Goal: Check status: Check status

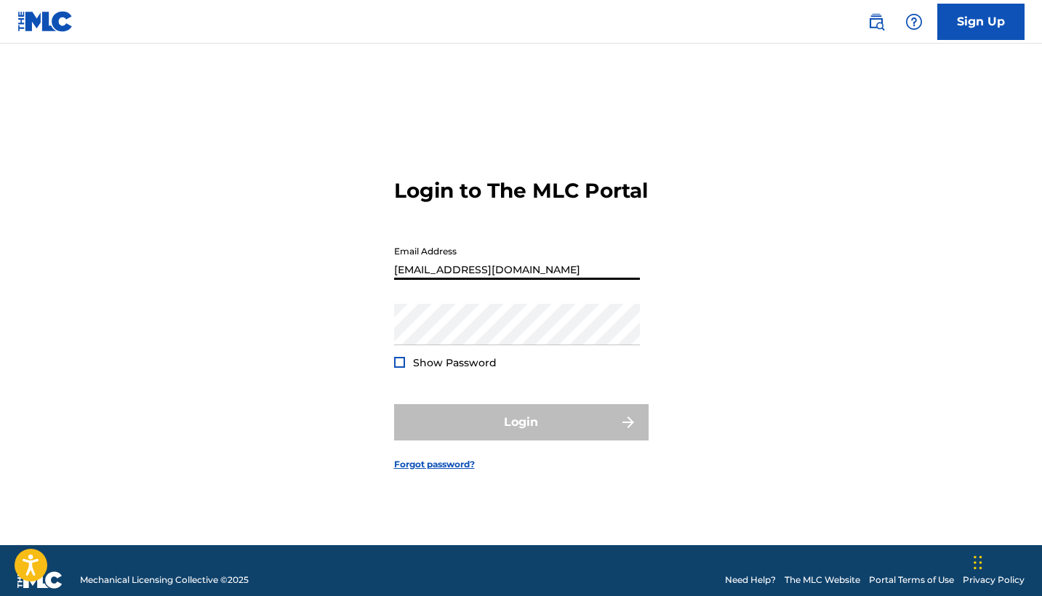
type input "[EMAIL_ADDRESS][DOMAIN_NAME]"
click at [521, 435] on button "Login" at bounding box center [521, 422] width 254 height 36
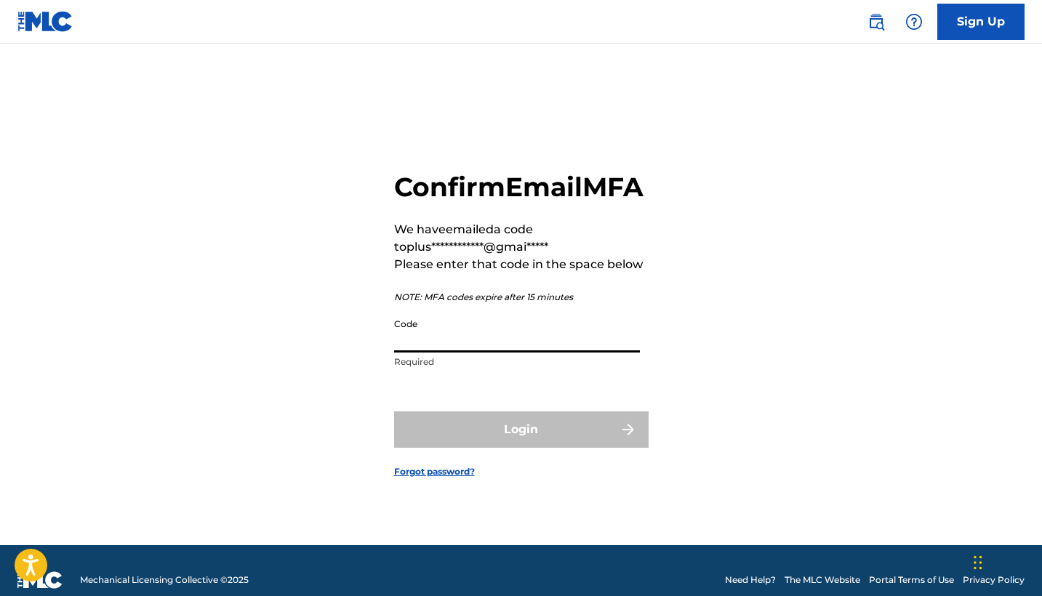
click at [422, 352] on input "Code" at bounding box center [517, 331] width 246 height 41
type input "731006"
click at [521, 446] on button "Login" at bounding box center [521, 430] width 254 height 36
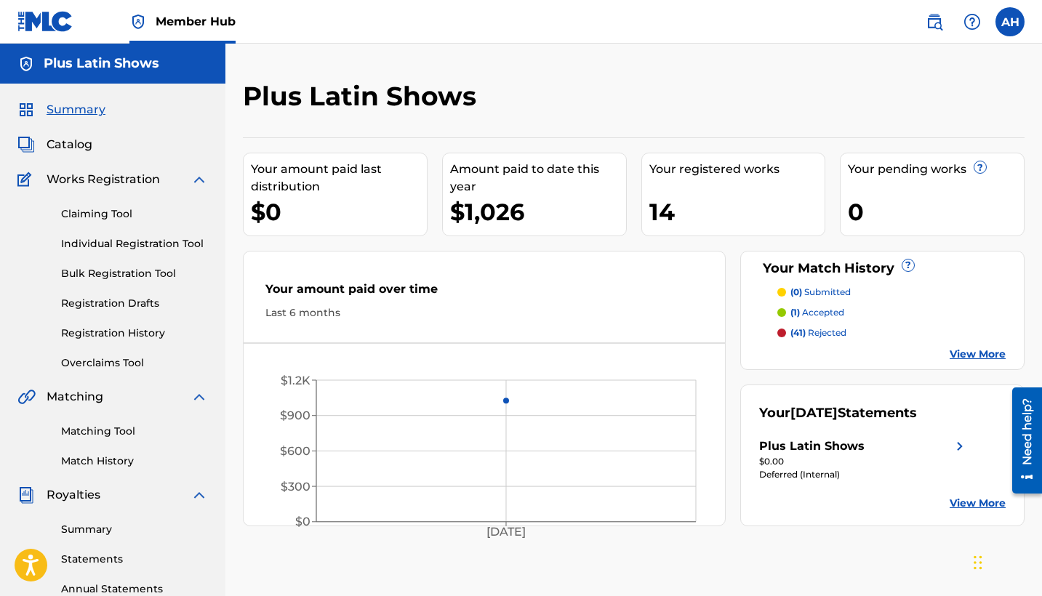
click at [968, 505] on link "View More" at bounding box center [978, 503] width 56 height 15
